Goal: Task Accomplishment & Management: Complete application form

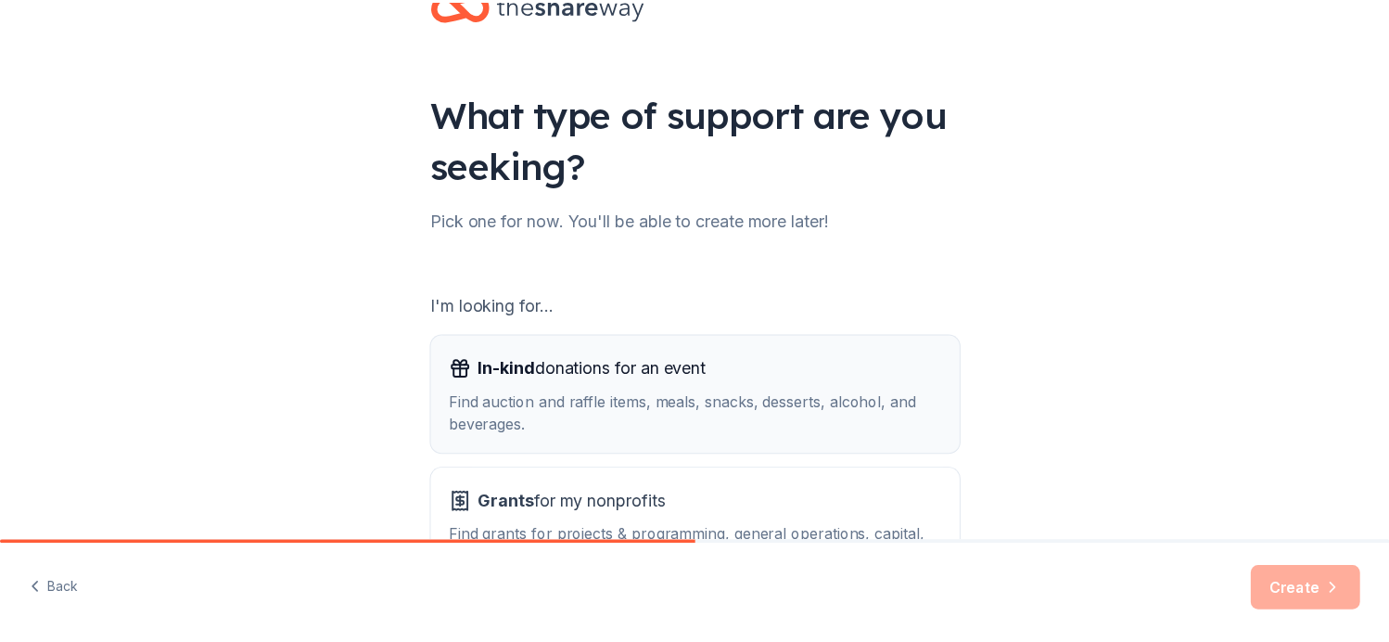
scroll to position [206, 0]
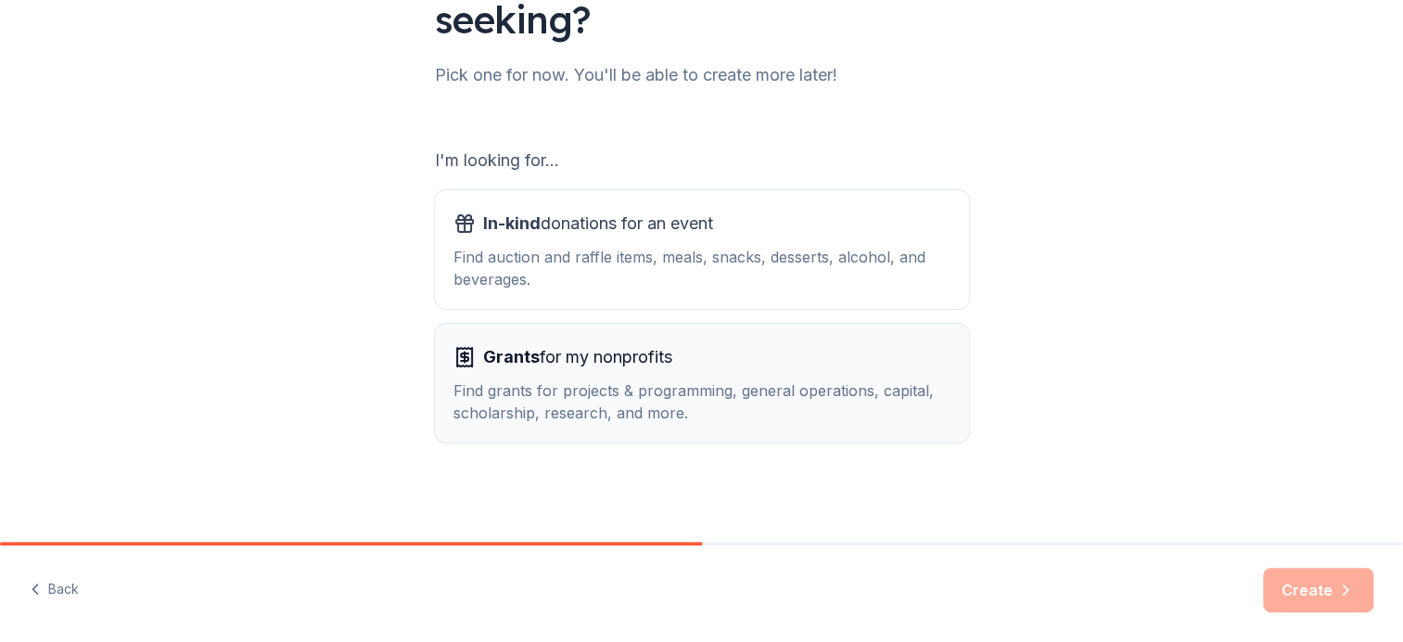
click at [598, 353] on span "Grants for my nonprofits" at bounding box center [577, 357] width 189 height 30
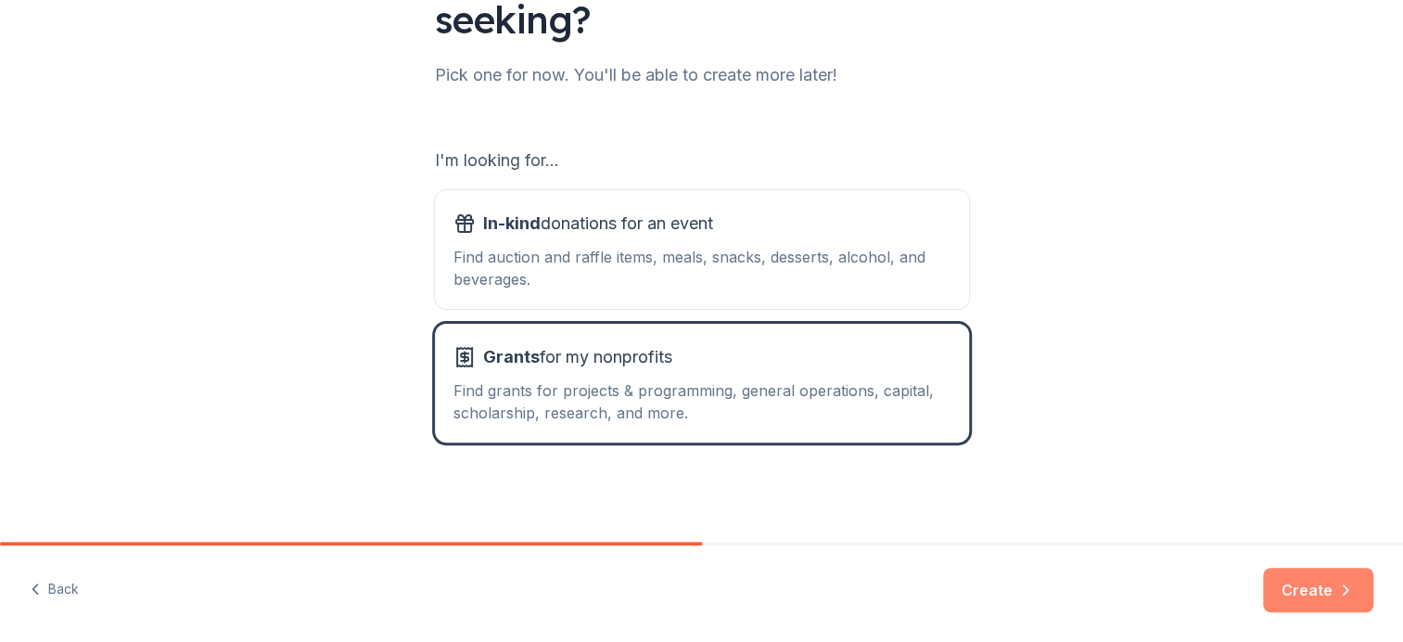
click at [1287, 582] on button "Create" at bounding box center [1318, 590] width 110 height 45
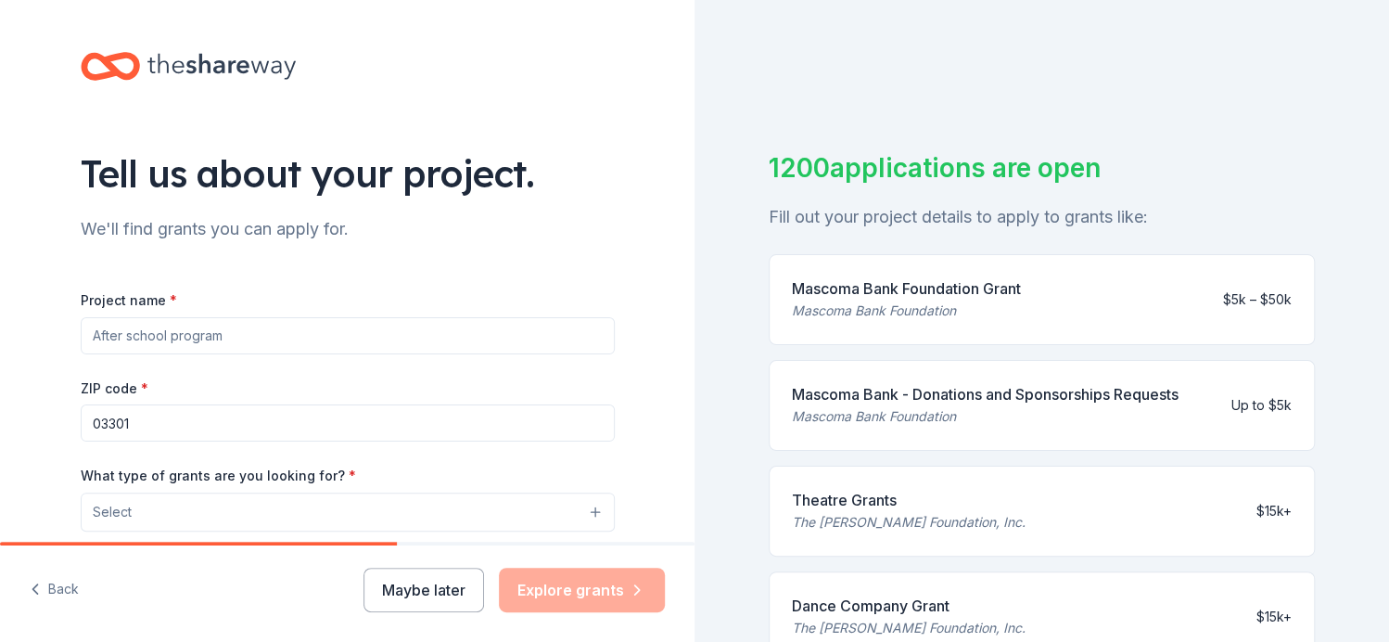
click at [90, 310] on div "Project name * ZIP code * 03301 What type of grants are you looking for? * Sele…" at bounding box center [348, 542] width 534 height 509
click at [269, 331] on input "Project name *" at bounding box center [348, 335] width 534 height 37
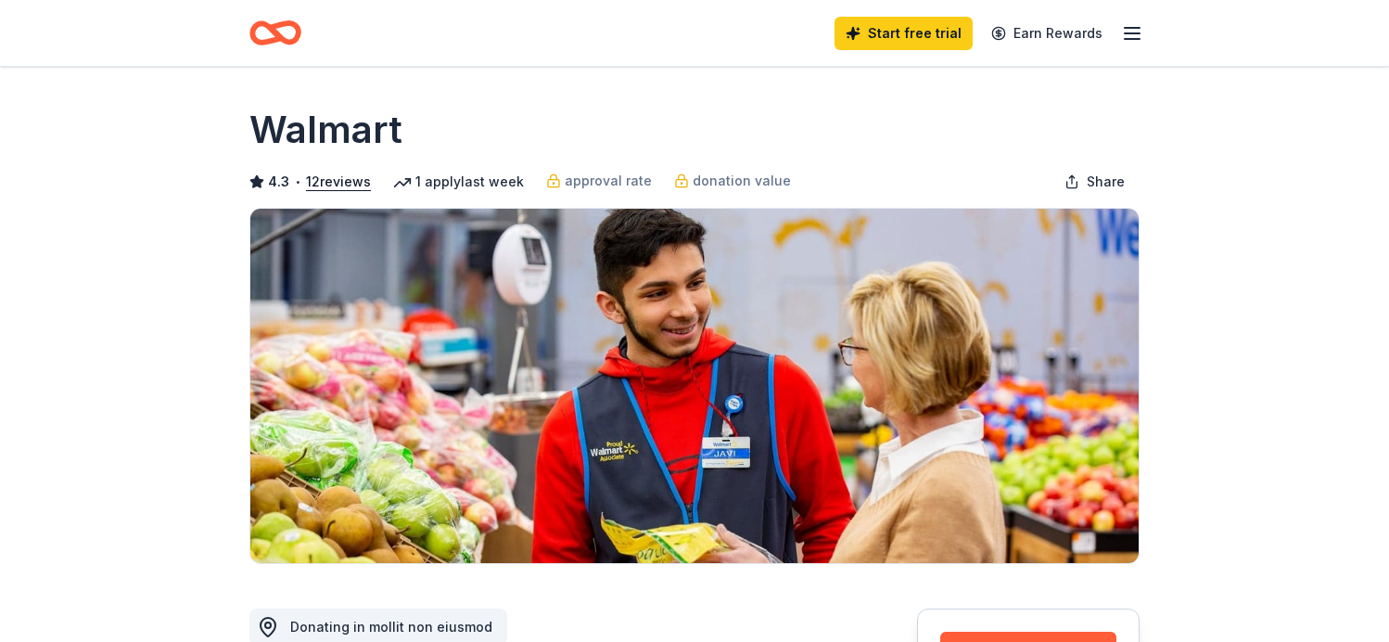
scroll to position [278, 0]
